Goal: Transaction & Acquisition: Subscribe to service/newsletter

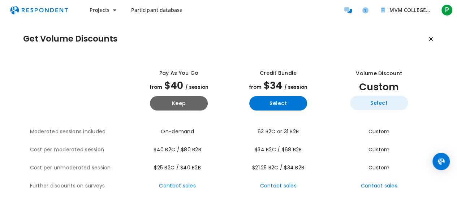
click at [390, 97] on button "Select" at bounding box center [379, 103] width 58 height 14
click at [378, 98] on button "Select" at bounding box center [379, 103] width 58 height 14
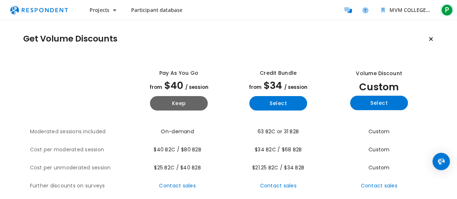
click at [446, 4] on button "P" at bounding box center [447, 10] width 14 height 13
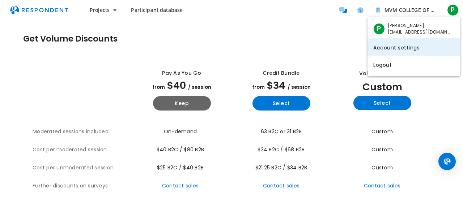
click at [395, 47] on link "Account settings" at bounding box center [413, 46] width 93 height 17
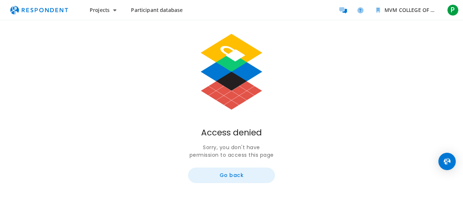
click at [238, 177] on button "Go back" at bounding box center [231, 176] width 87 height 16
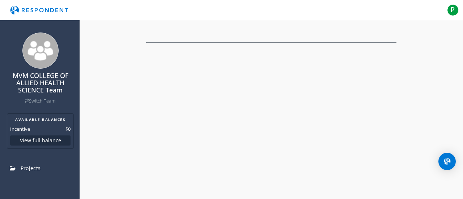
click at [371, 9] on div "P" at bounding box center [272, 10] width 376 height 13
click at [212, 26] on div at bounding box center [271, 41] width 296 height 42
click at [158, 70] on div "MVM COLLEGE OF ALLIED HEALTH SCIENCE Team Switch Team AVAILABLE BALANCES Incent…" at bounding box center [231, 99] width 463 height 199
